Goal: Obtain resource: Obtain resource

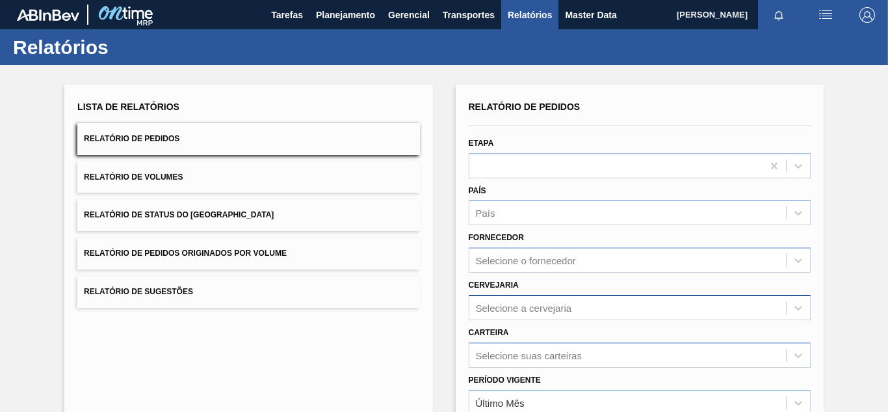
scroll to position [65, 0]
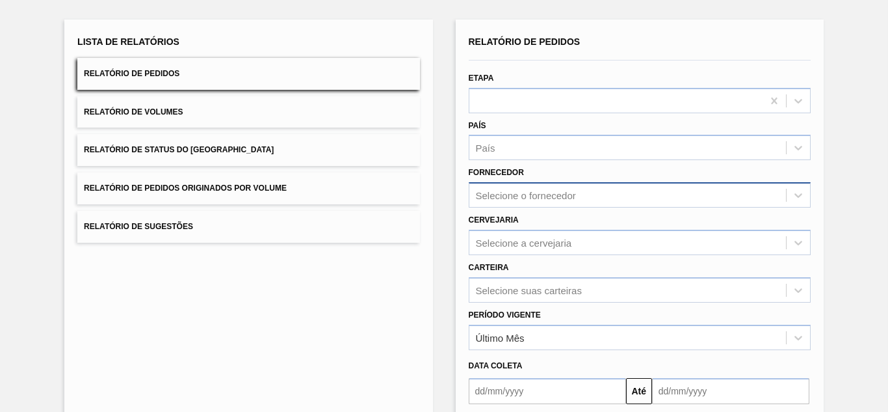
click at [501, 186] on div "Selecione o fornecedor" at bounding box center [627, 195] width 317 height 19
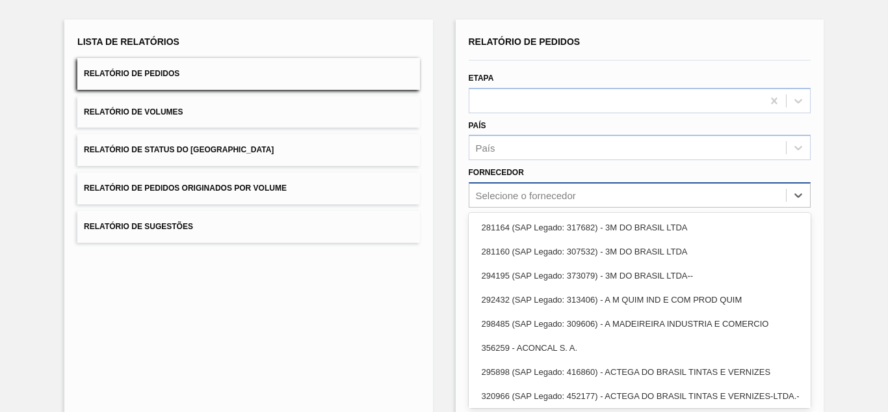
paste input "279493"
type input "279493"
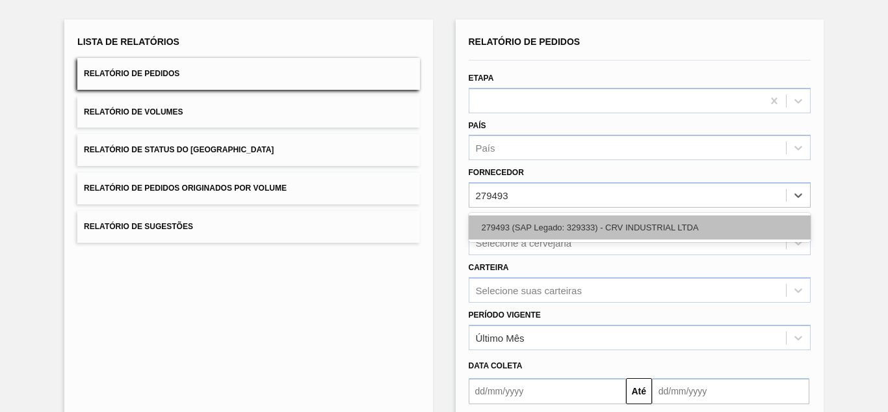
click at [499, 220] on div "279493 (SAP Legado: 329333) - CRV INDUSTRIAL LTDA" at bounding box center [640, 227] width 342 height 24
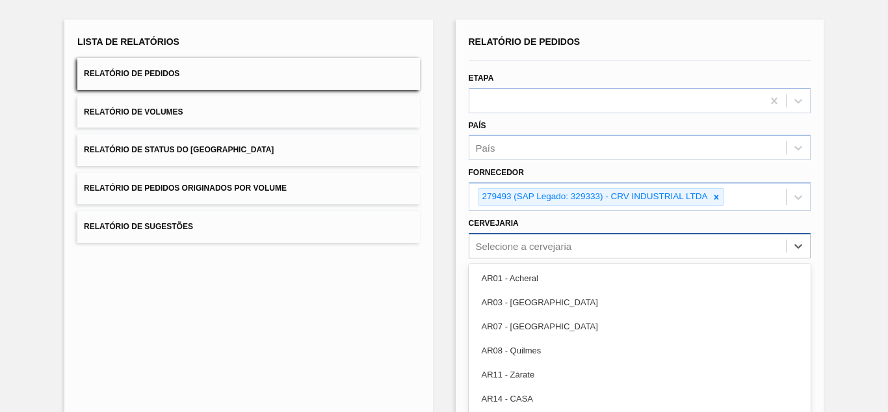
click at [497, 247] on div "option AR03 - Corrientes focused, 2 of 93. 93 results available. Use Up and Dow…" at bounding box center [640, 245] width 342 height 25
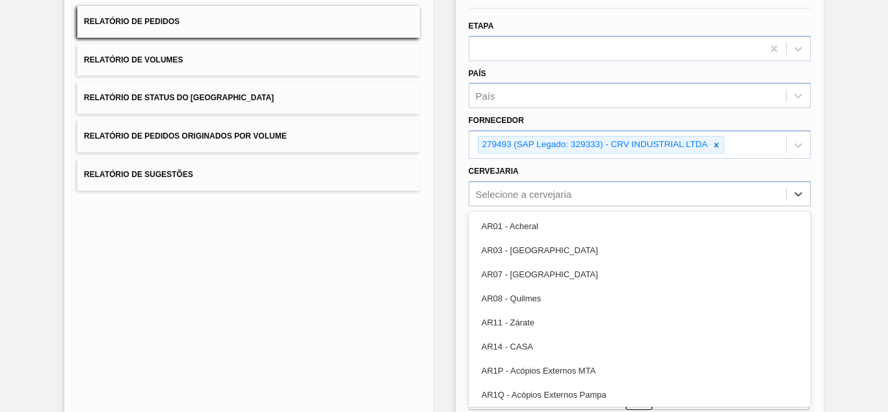
paste input "BR08"
type input "BR08"
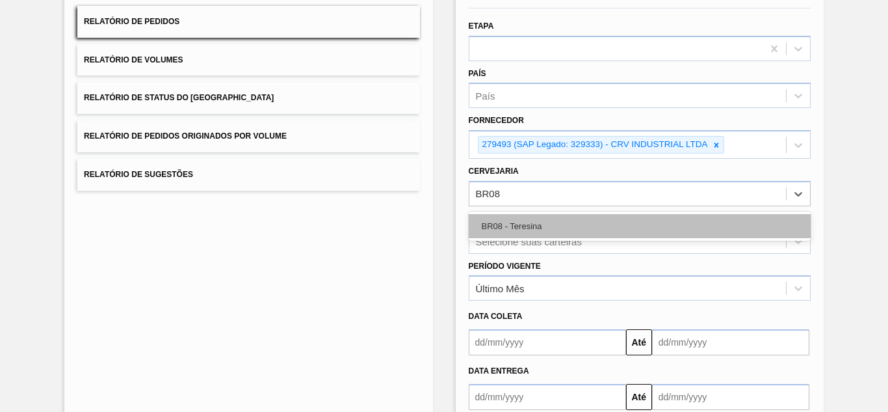
click at [497, 235] on div "BR08 - Teresina" at bounding box center [640, 226] width 342 height 24
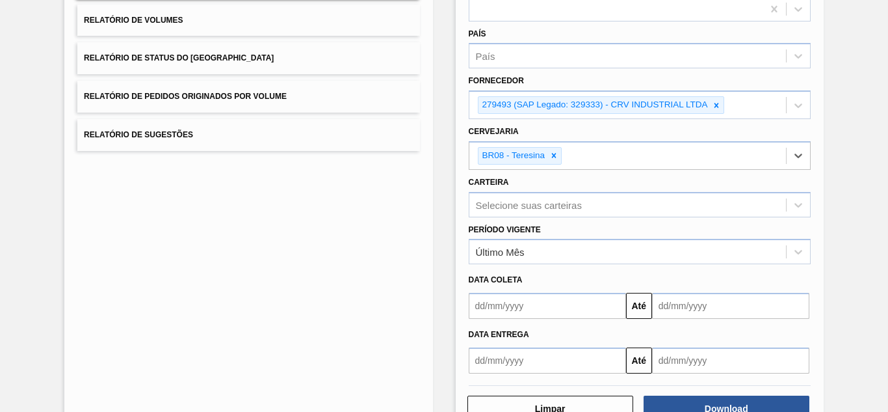
scroll to position [197, 0]
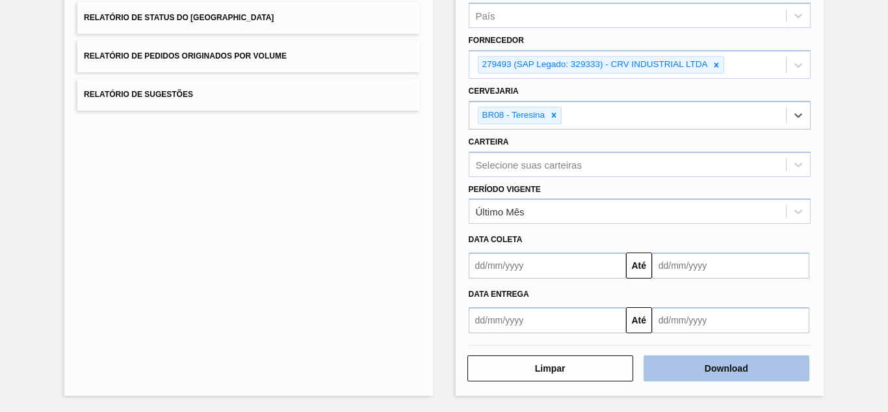
click at [711, 365] on button "Download" at bounding box center [727, 368] width 166 height 26
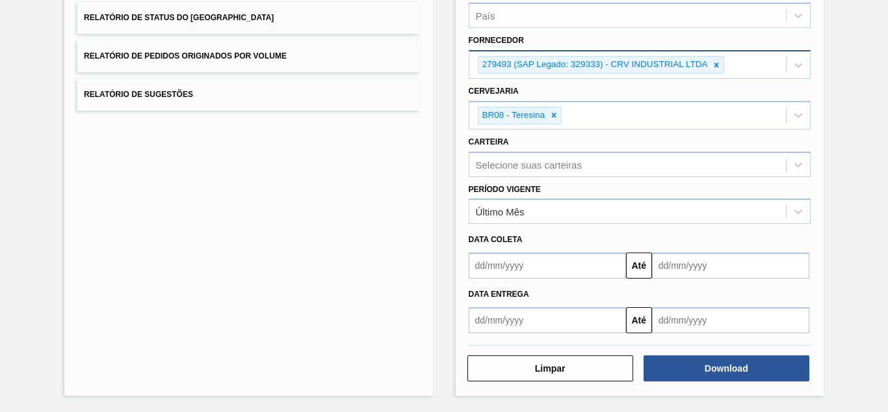
click at [717, 67] on icon at bounding box center [716, 64] width 9 height 9
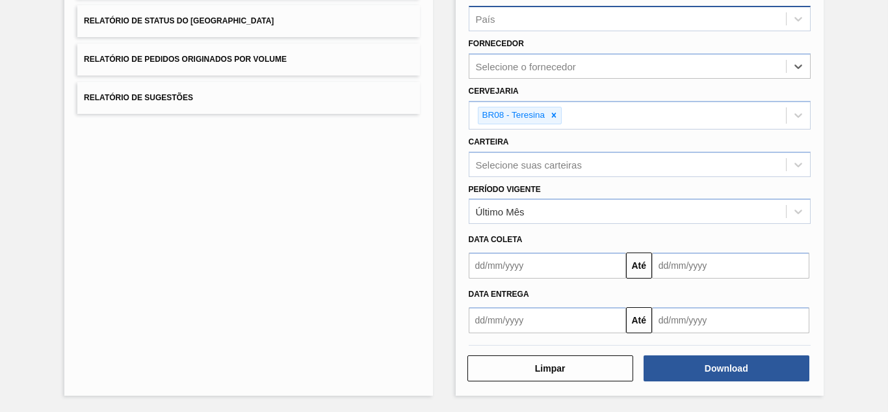
scroll to position [194, 0]
paste input "289877"
type input "289877"
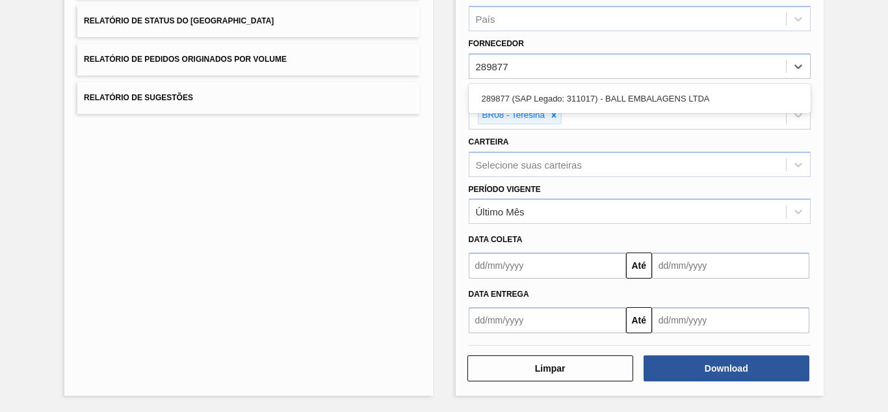
click at [548, 95] on div "289877 (SAP Legado: 311017) - BALL EMBALAGENS LTDA" at bounding box center [640, 98] width 342 height 24
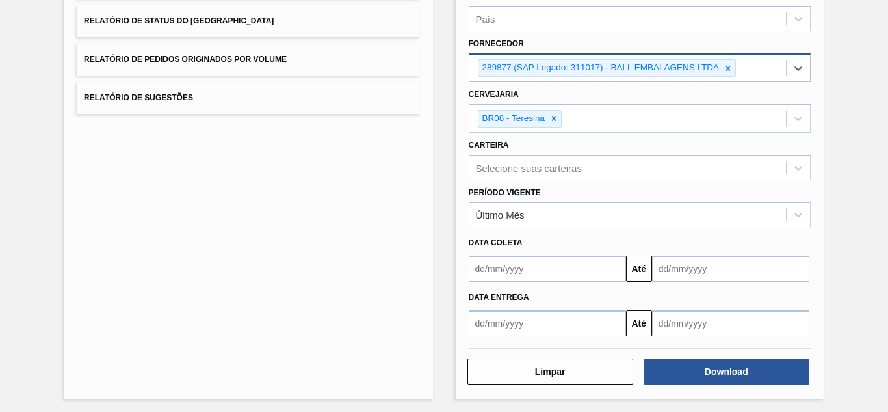
scroll to position [197, 0]
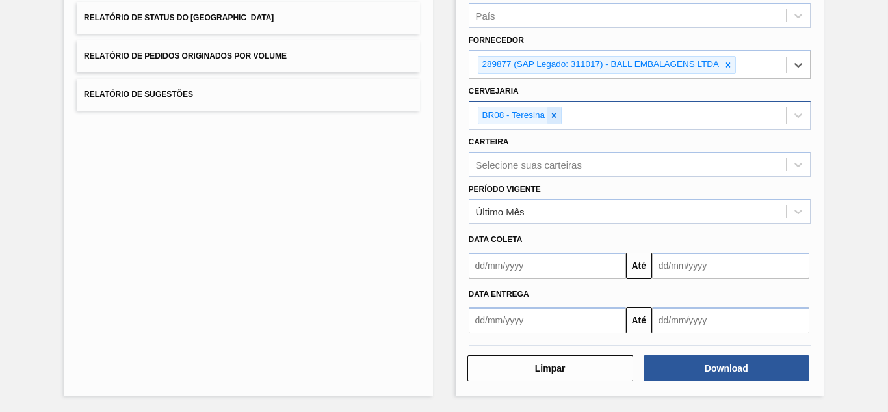
click at [553, 112] on icon at bounding box center [553, 115] width 9 height 9
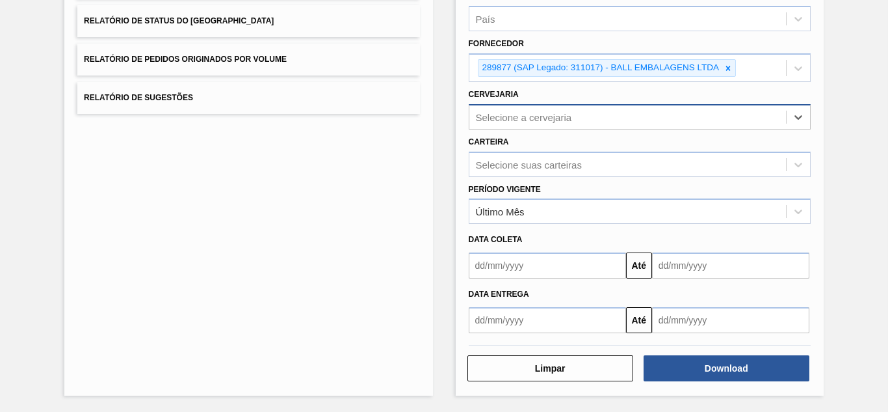
paste input "BR07"
type input "BR07"
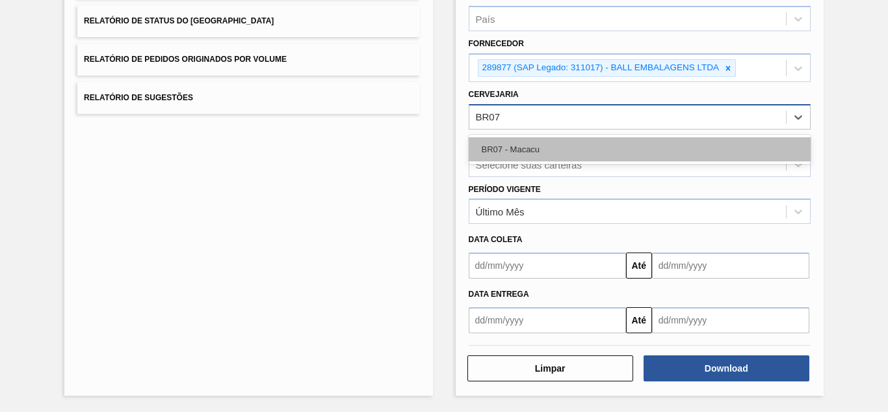
click at [527, 145] on div "BR07 - Macacu" at bounding box center [640, 149] width 342 height 24
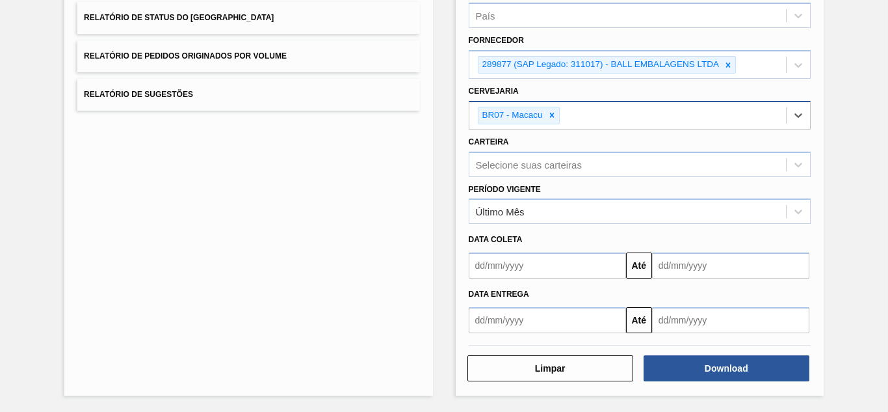
click at [685, 352] on div "Limpar Download" at bounding box center [640, 366] width 352 height 32
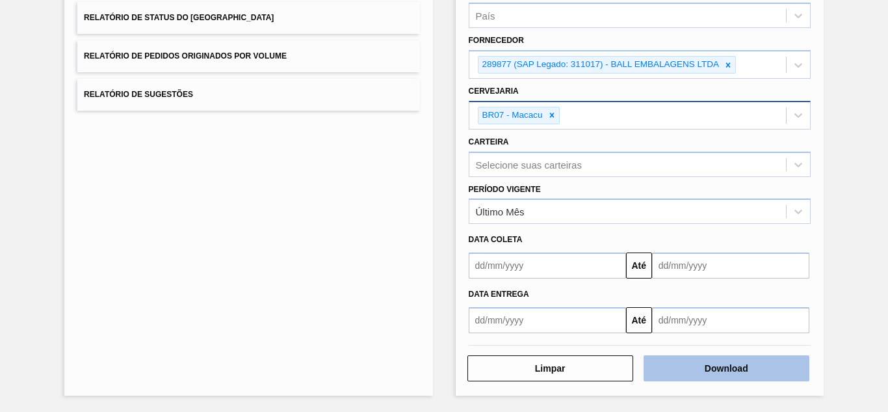
click at [687, 358] on button "Download" at bounding box center [727, 368] width 166 height 26
click at [717, 367] on button "Download" at bounding box center [727, 368] width 166 height 26
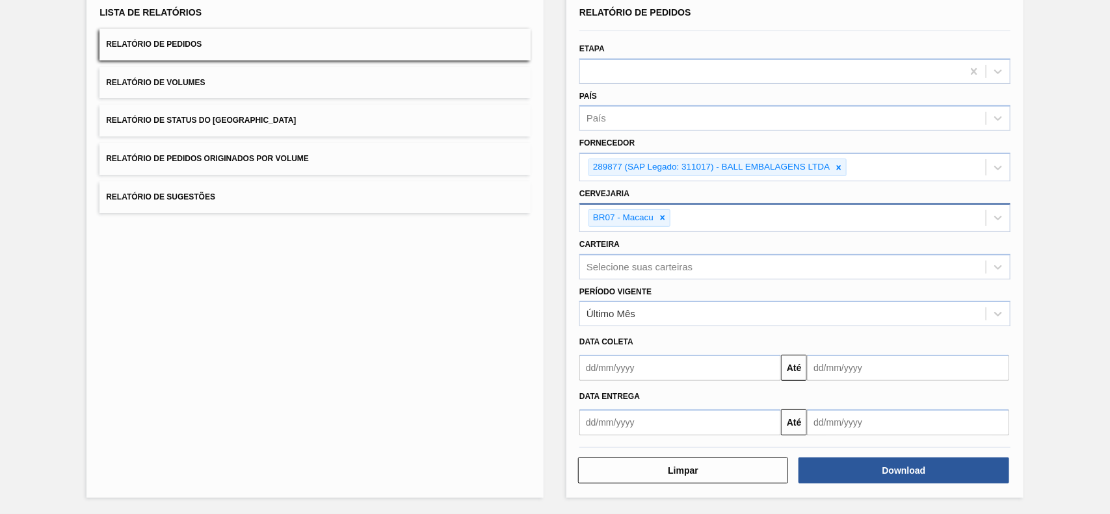
scroll to position [92, 0]
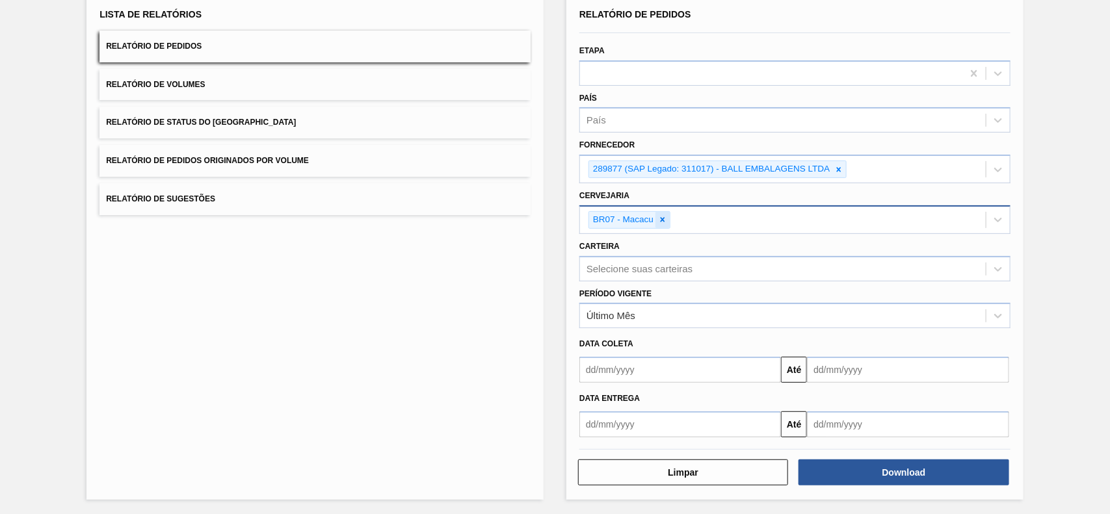
click at [665, 220] on icon at bounding box center [662, 219] width 9 height 9
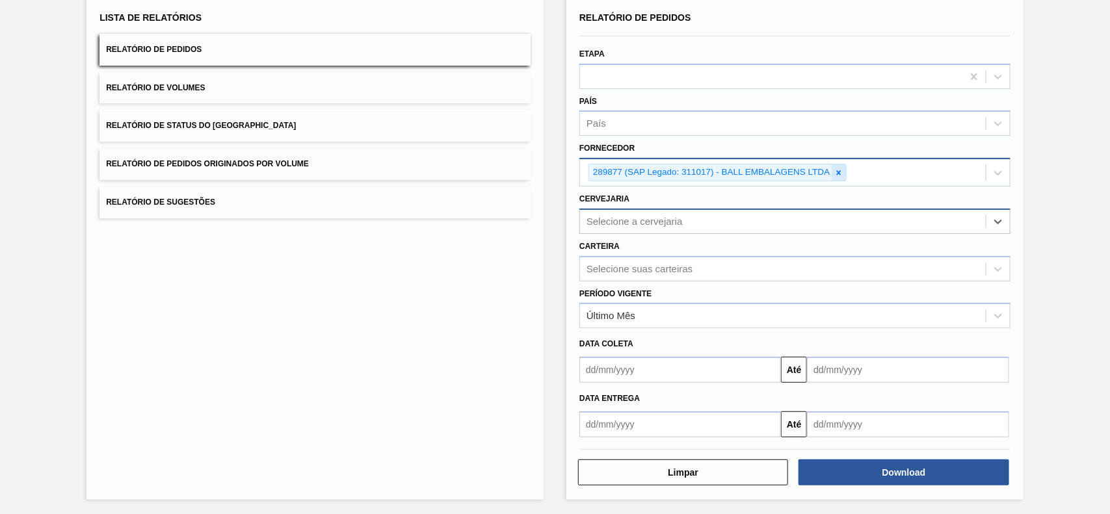
click at [837, 173] on icon at bounding box center [838, 172] width 9 height 9
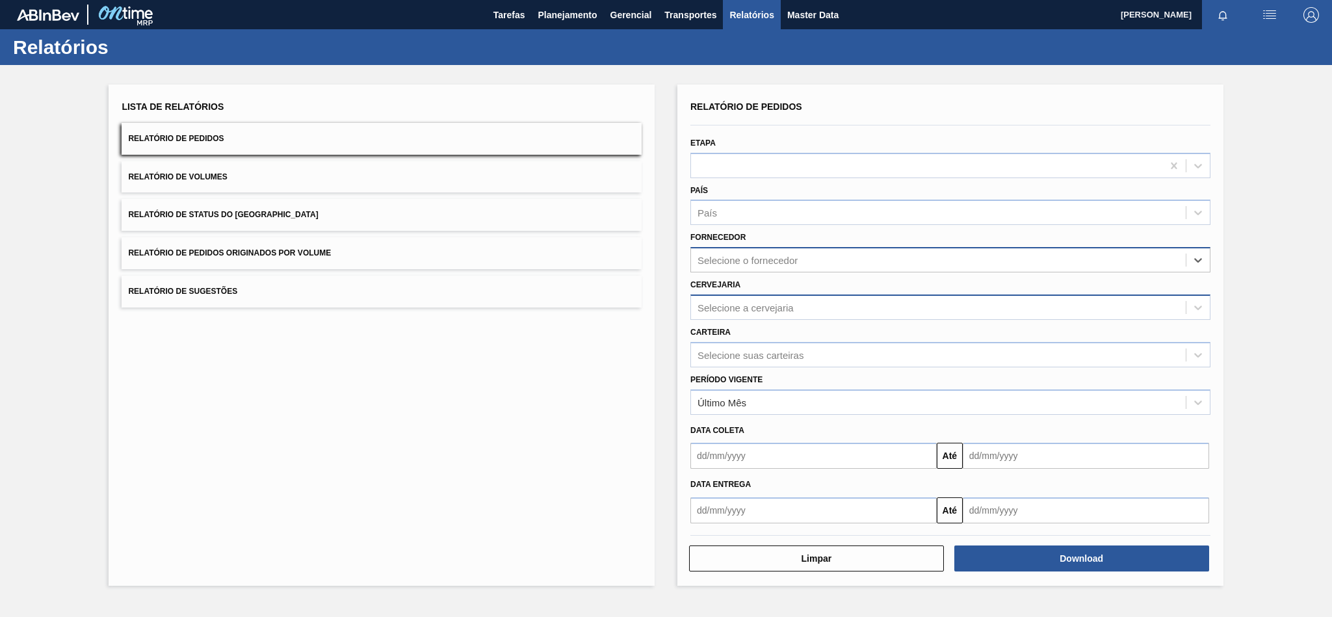
scroll to position [0, 0]
click at [386, 411] on div "Lista de Relatórios Relatório de Pedidos Relatório de Volumes Relatório de Stat…" at bounding box center [382, 335] width 546 height 501
click at [447, 411] on div "Lista de Relatórios Relatório de Pedidos Relatório de Volumes Relatório de Stat…" at bounding box center [382, 335] width 546 height 501
